Goal: Navigation & Orientation: Understand site structure

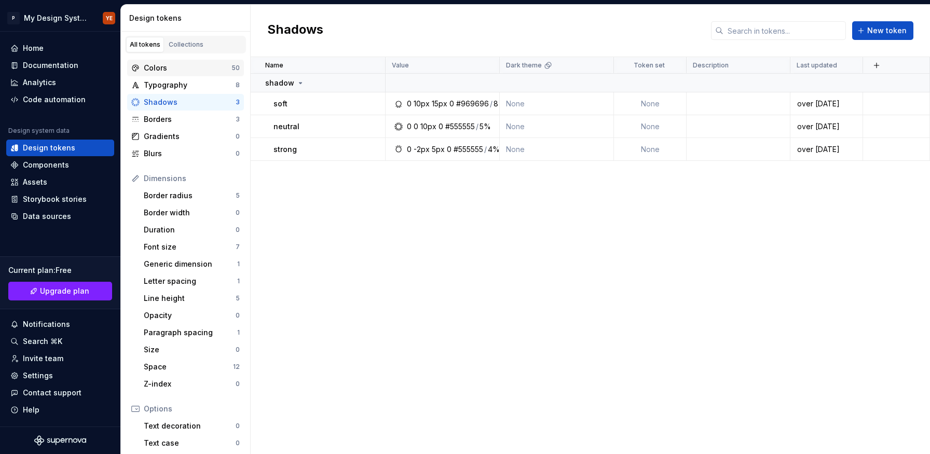
click at [198, 65] on div "Colors" at bounding box center [188, 68] width 88 height 10
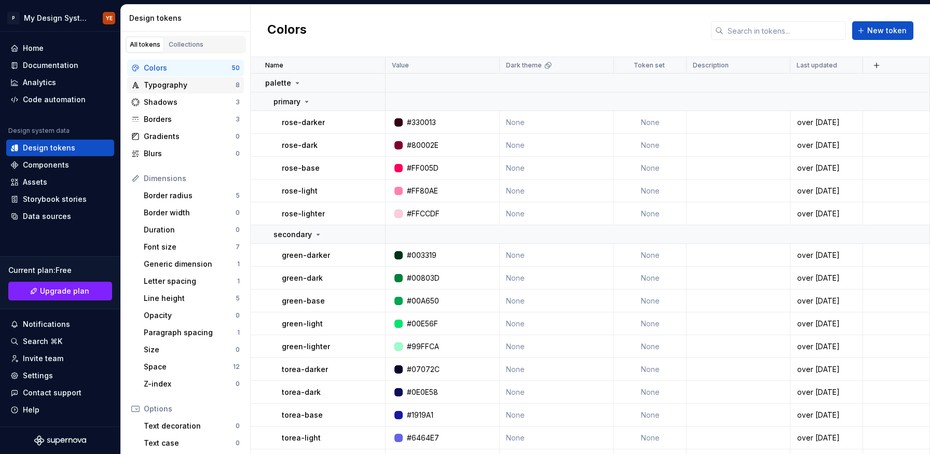
click at [203, 83] on div "Typography" at bounding box center [190, 85] width 92 height 10
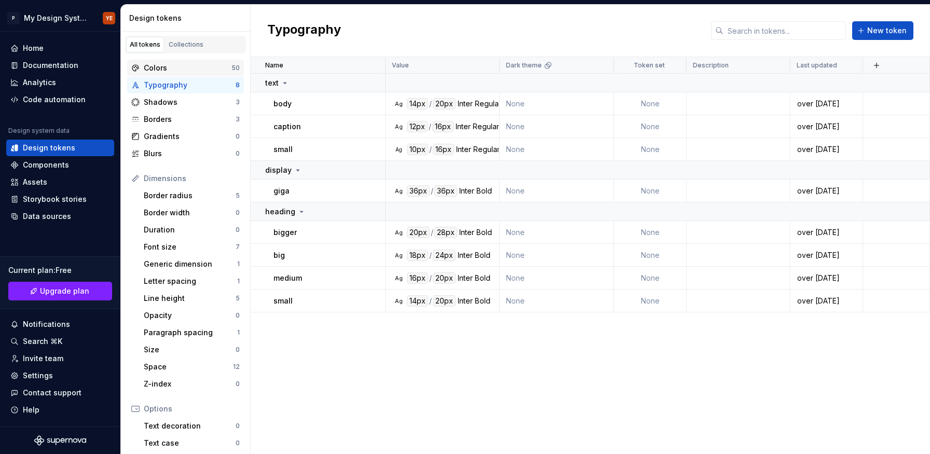
click at [206, 63] on div "Colors" at bounding box center [188, 68] width 88 height 10
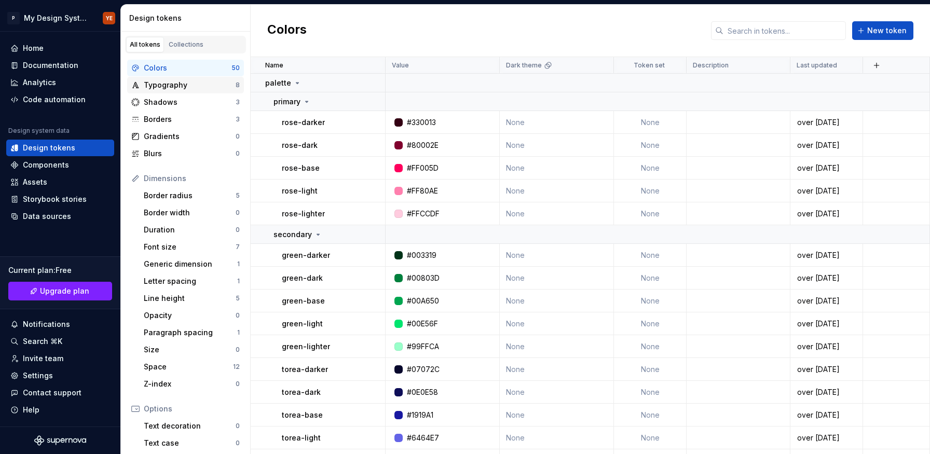
click at [192, 78] on div "Typography 8" at bounding box center [185, 85] width 117 height 17
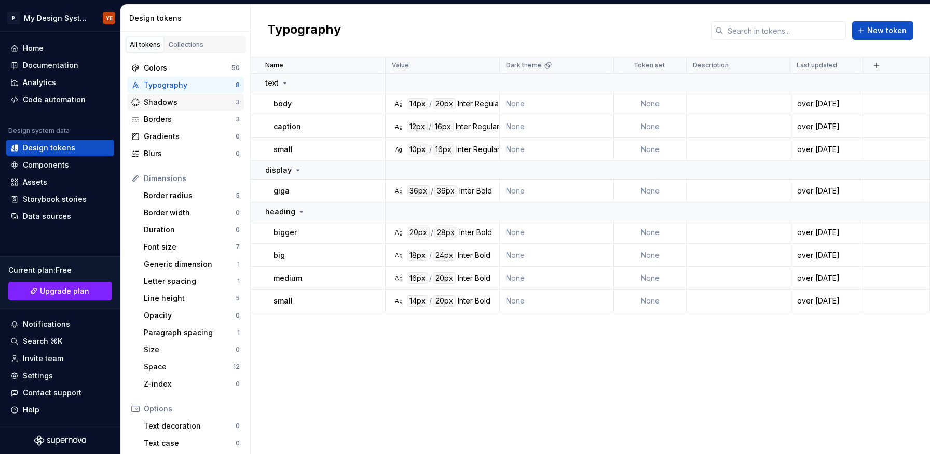
click at [165, 102] on div "Shadows" at bounding box center [190, 102] width 92 height 10
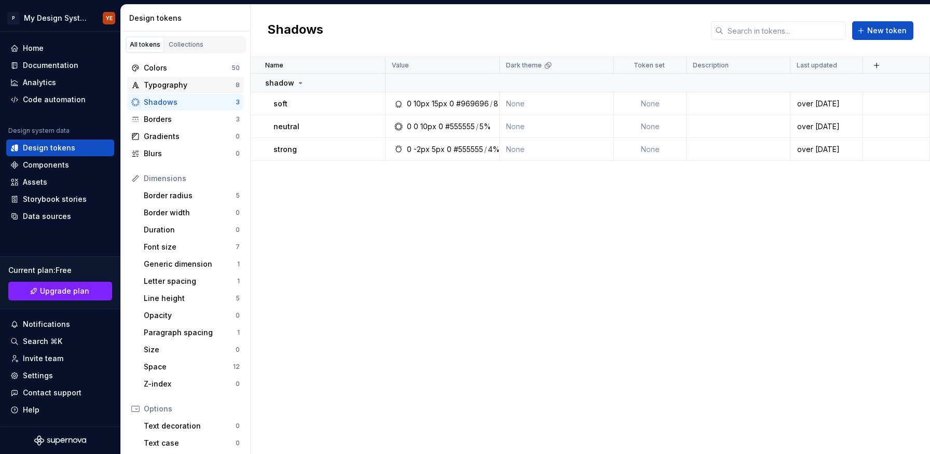
click at [167, 85] on div "Typography" at bounding box center [190, 85] width 92 height 10
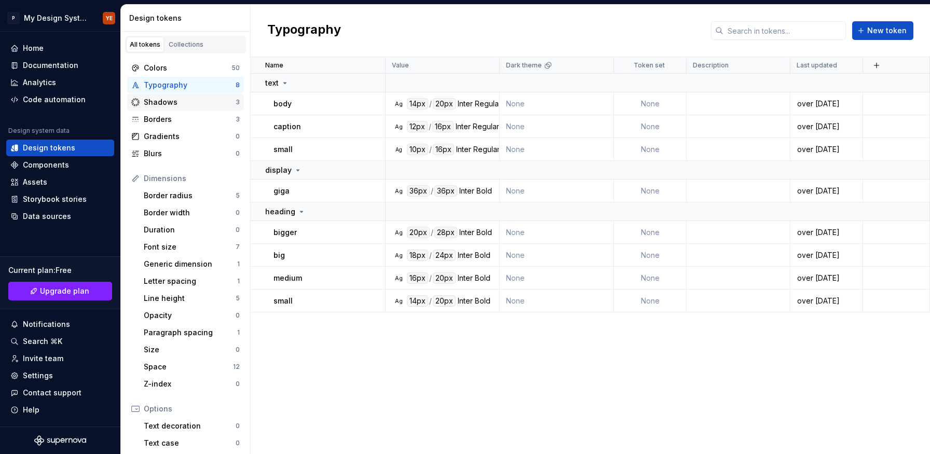
click at [198, 99] on div "Shadows" at bounding box center [190, 102] width 92 height 10
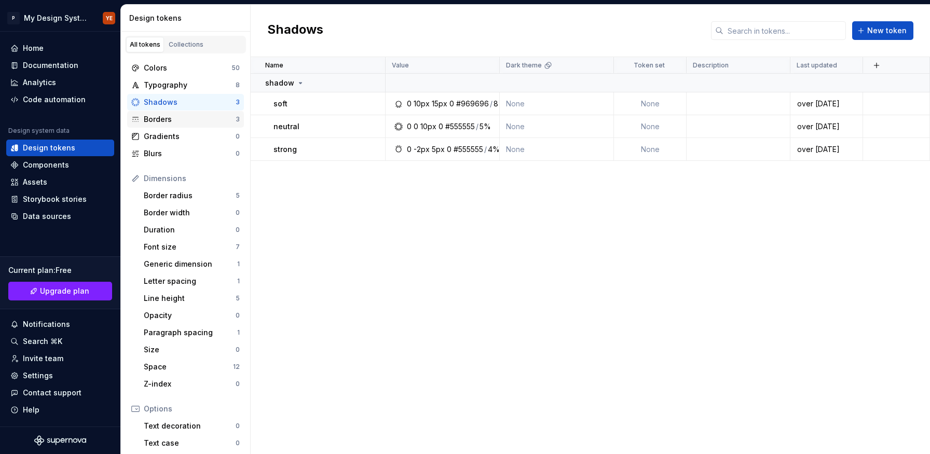
click at [199, 123] on div "Borders" at bounding box center [190, 119] width 92 height 10
click at [196, 137] on div "Gradients" at bounding box center [190, 136] width 92 height 10
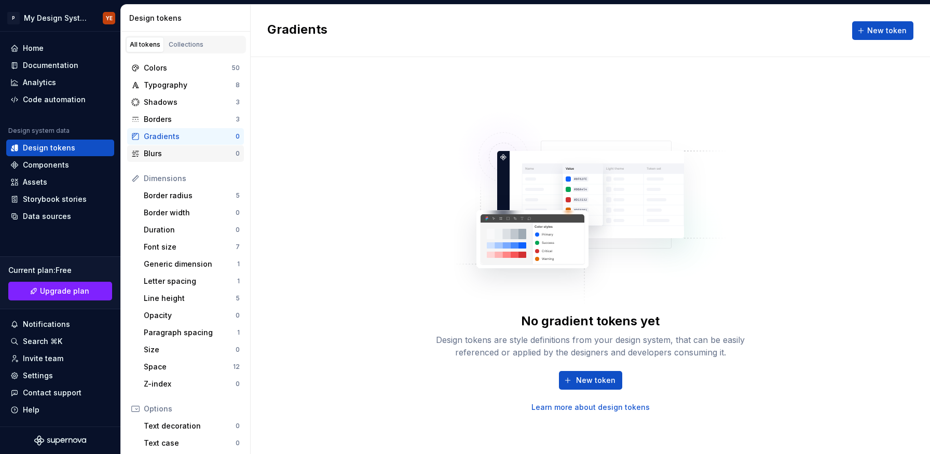
click at [185, 154] on div "Blurs" at bounding box center [190, 153] width 92 height 10
click at [187, 69] on div "Colors" at bounding box center [188, 68] width 88 height 10
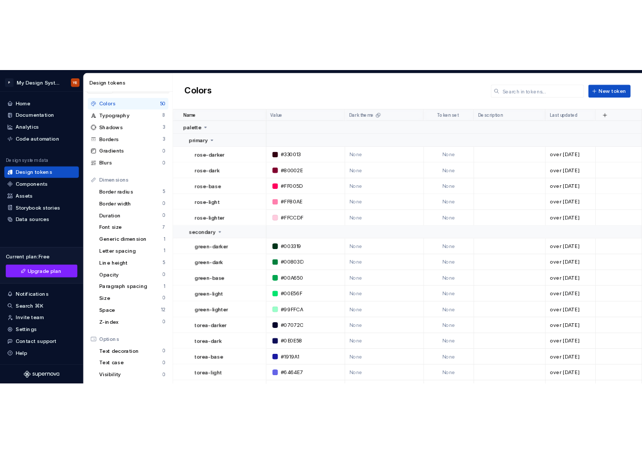
scroll to position [114, 0]
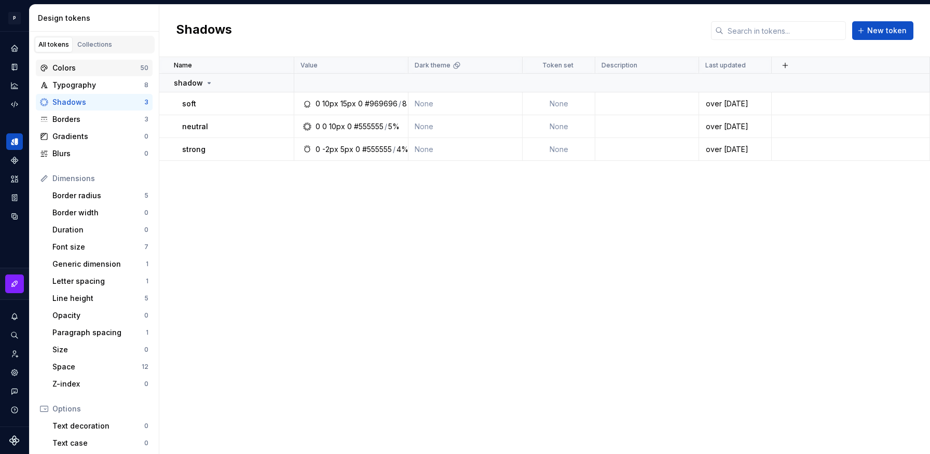
click at [103, 67] on div "Colors" at bounding box center [96, 68] width 88 height 10
